Goal: Task Accomplishment & Management: Manage account settings

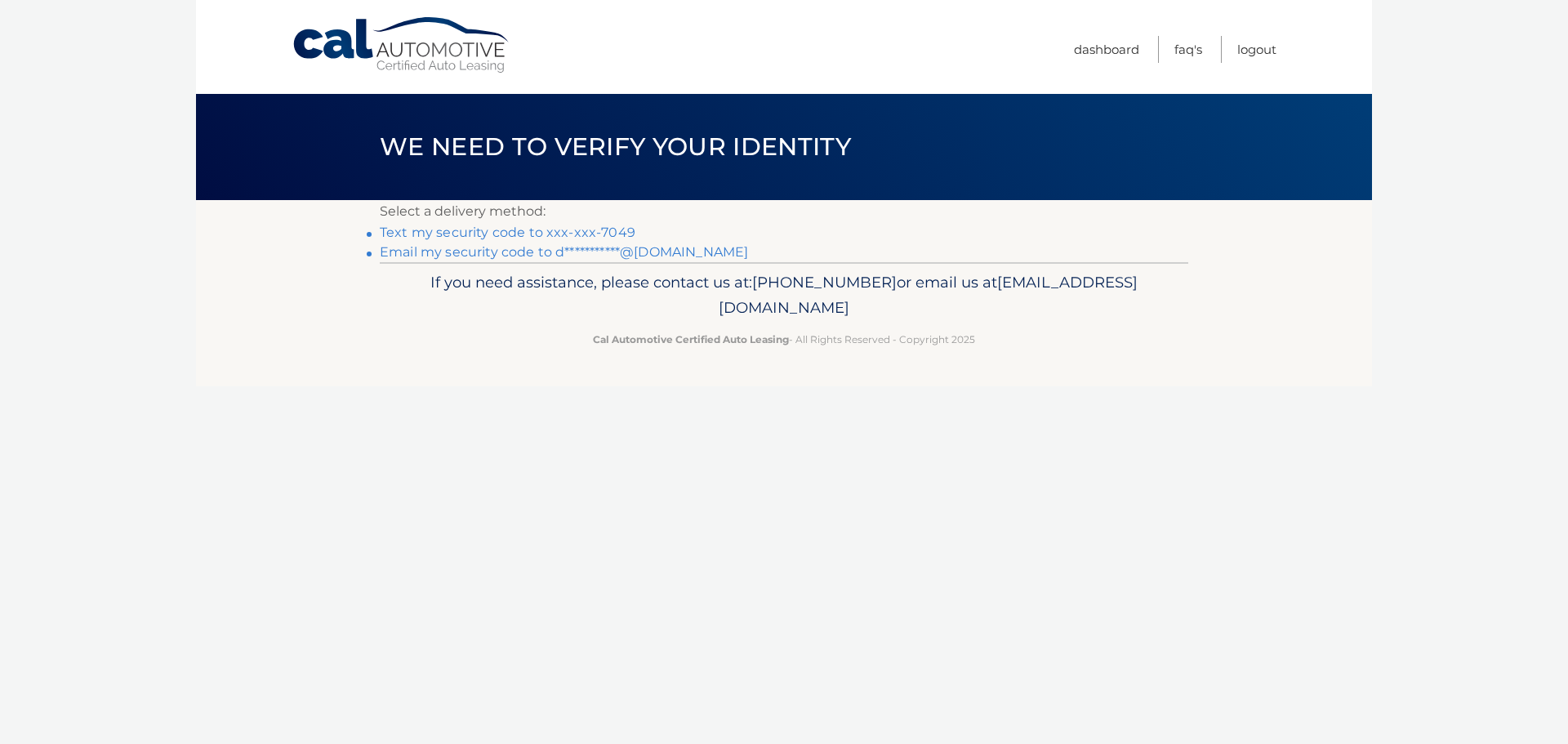
click at [592, 232] on link "Text my security code to xxx-xxx-7049" at bounding box center [508, 232] width 256 height 16
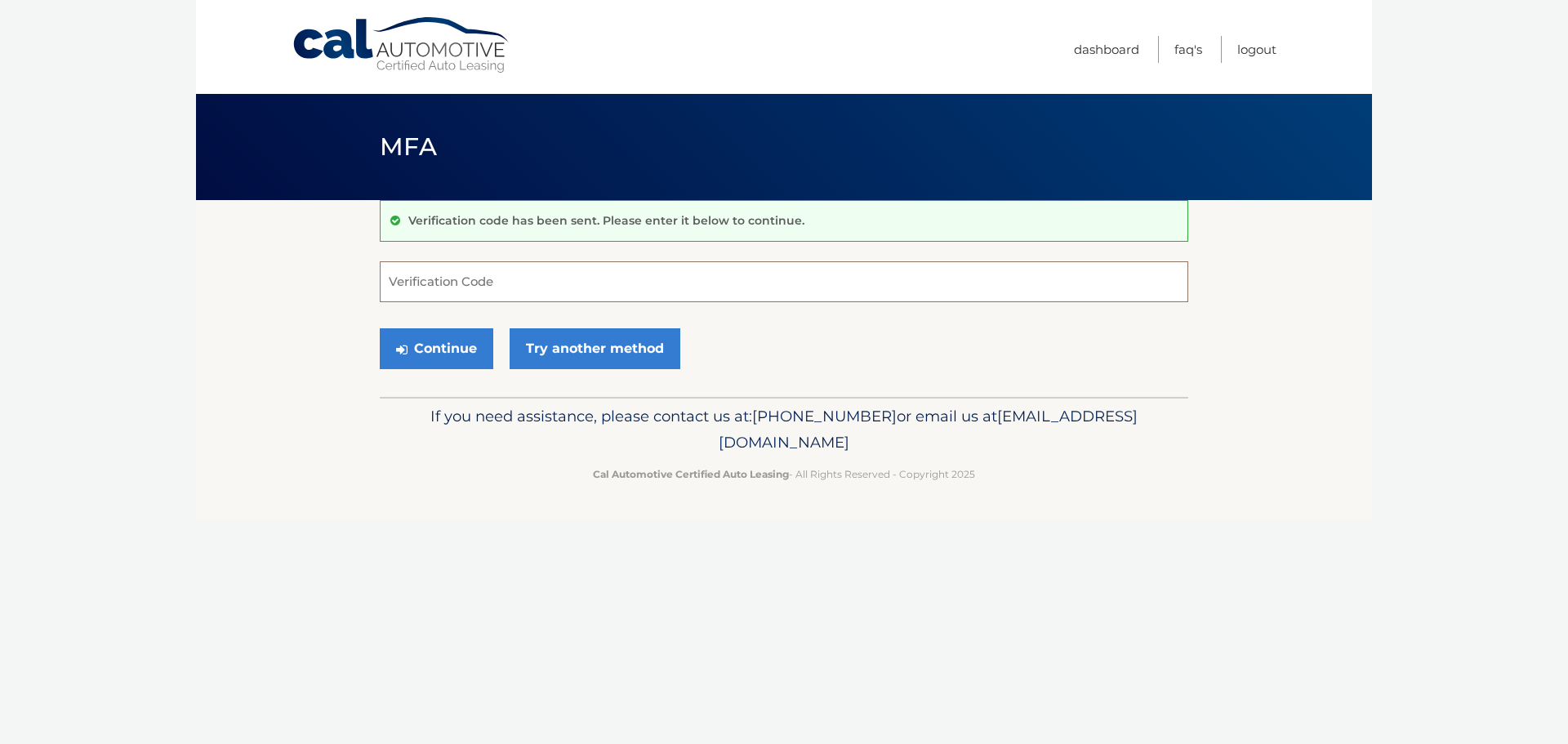
click at [511, 294] on input "Verification Code" at bounding box center [784, 282] width 809 height 41
click at [568, 280] on input "Verification Code" at bounding box center [784, 282] width 809 height 41
type input "307926"
click at [380, 329] on button "Continue" at bounding box center [437, 349] width 114 height 41
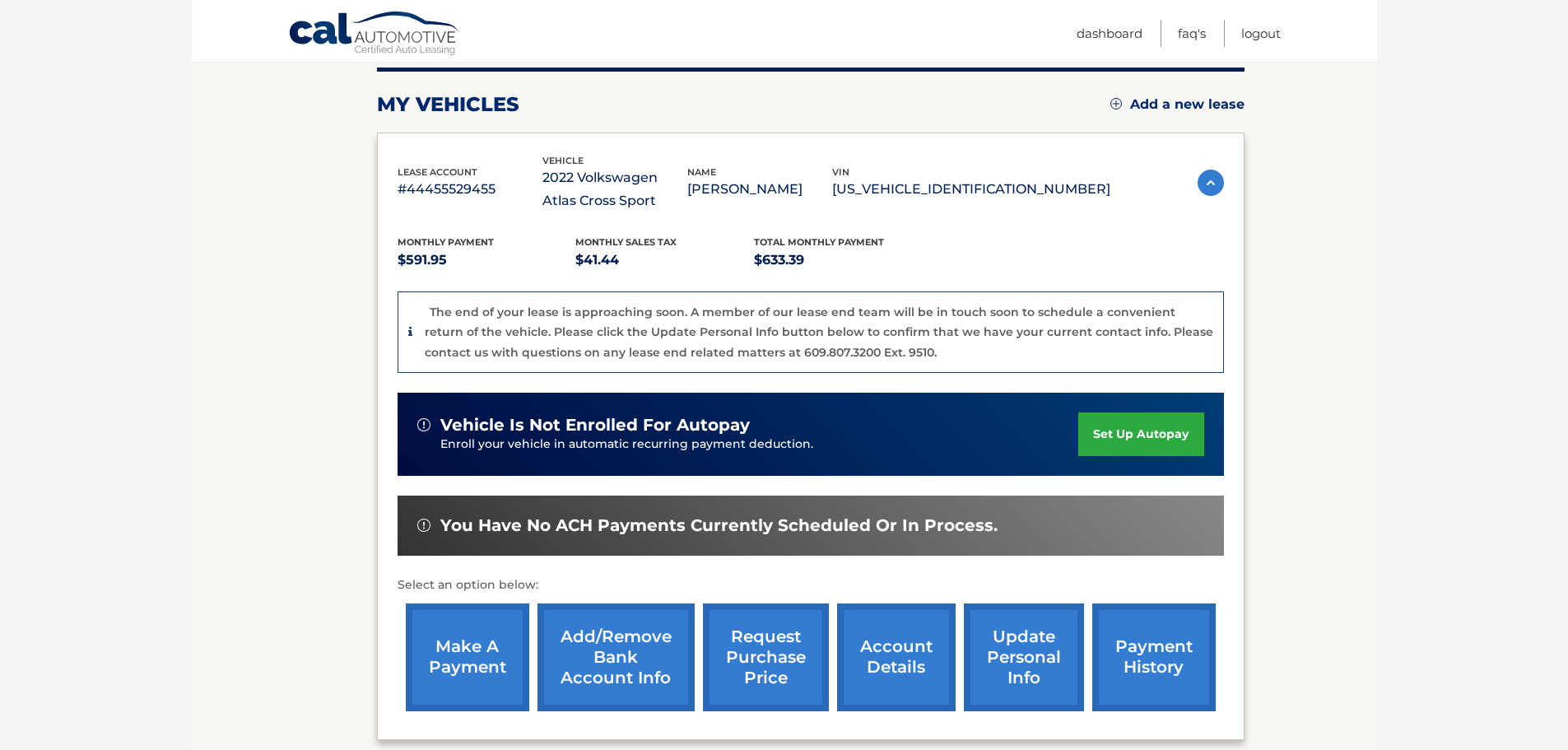
scroll to position [247, 0]
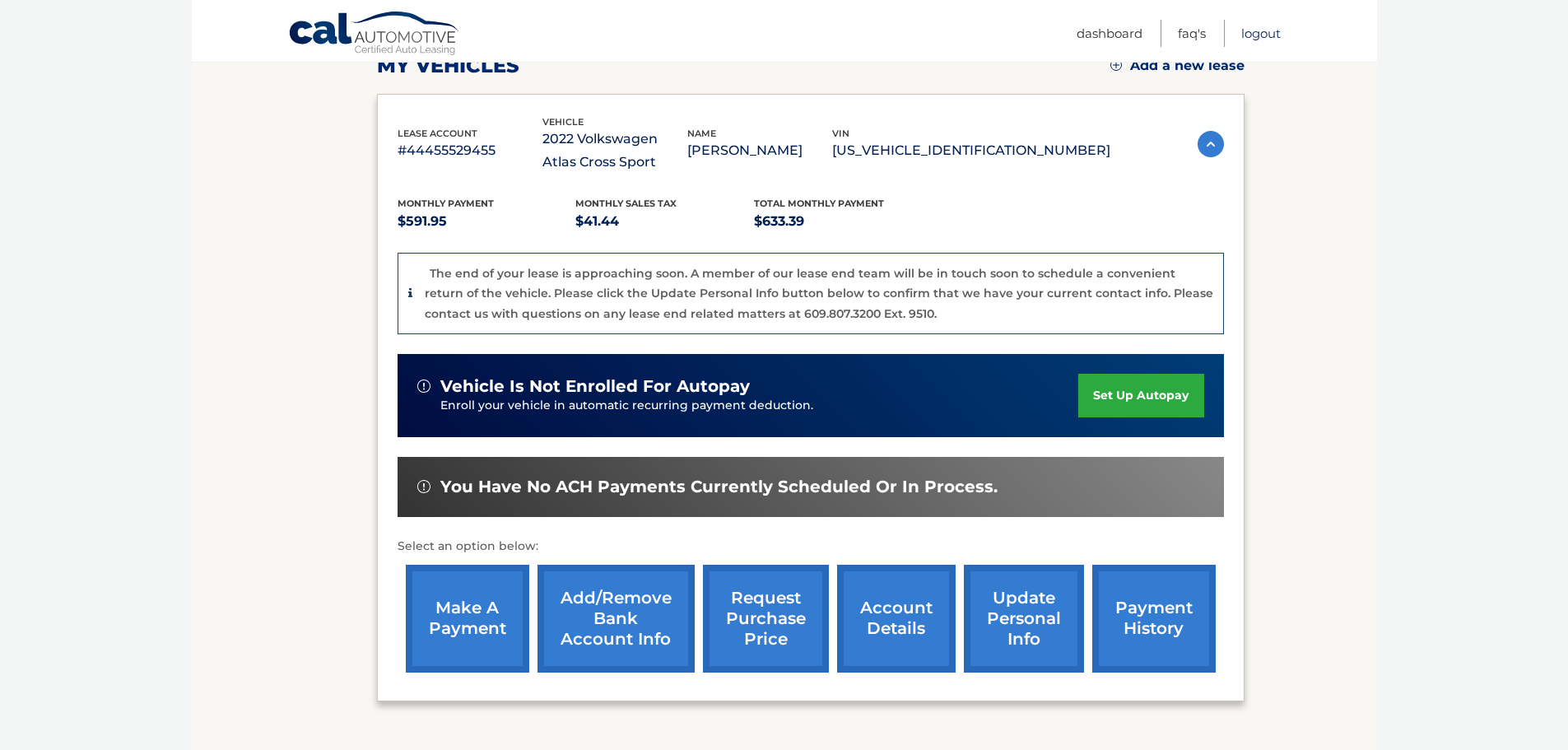
click at [1279, 26] on link "Logout" at bounding box center [1262, 33] width 40 height 27
